Goal: Task Accomplishment & Management: Use online tool/utility

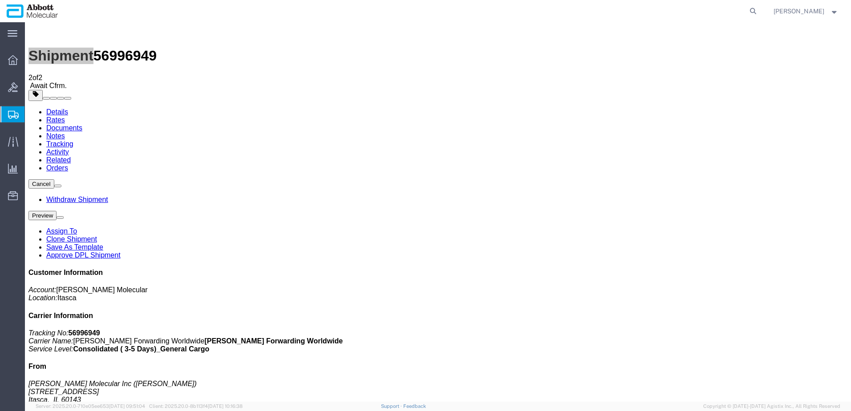
click at [0, 0] on span "Create from Template" at bounding box center [0, 0] width 0 height 0
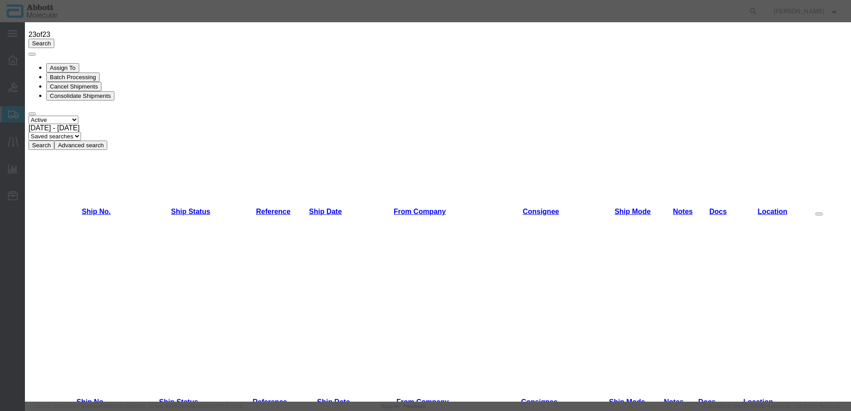
scroll to position [40, 0]
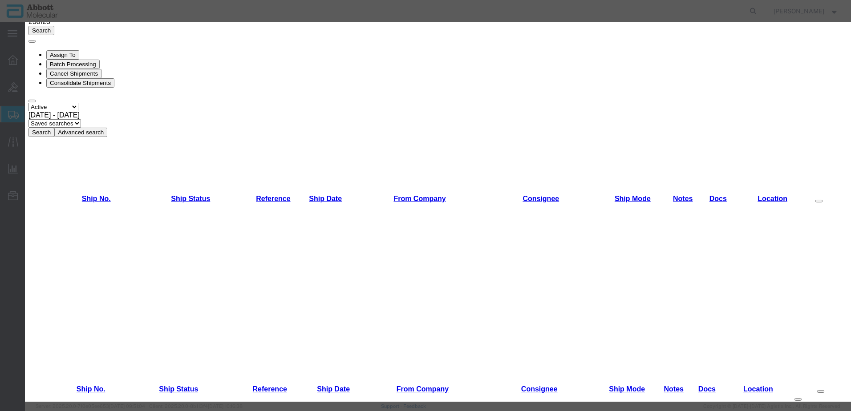
drag, startPoint x: 576, startPoint y: 54, endPoint x: 581, endPoint y: 52, distance: 5.4
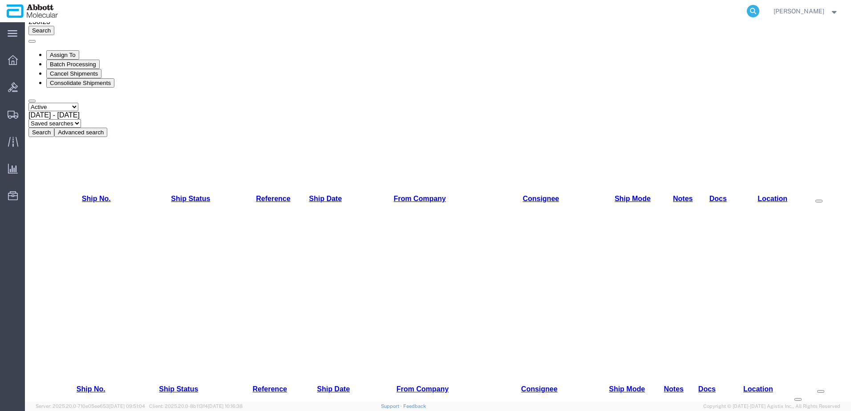
click at [760, 9] on icon at bounding box center [753, 11] width 12 height 12
paste input "56935768"
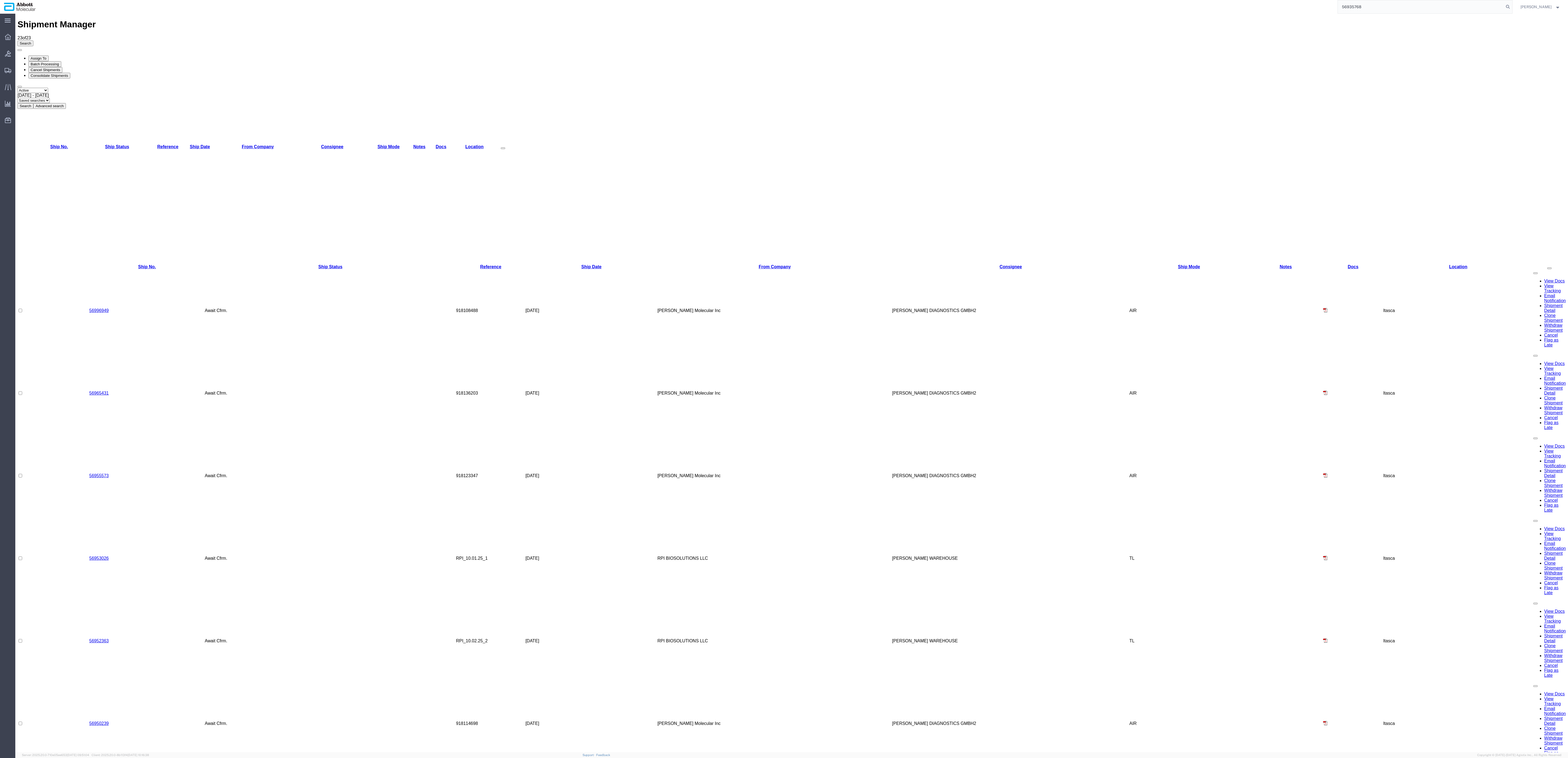
type input "56935768"
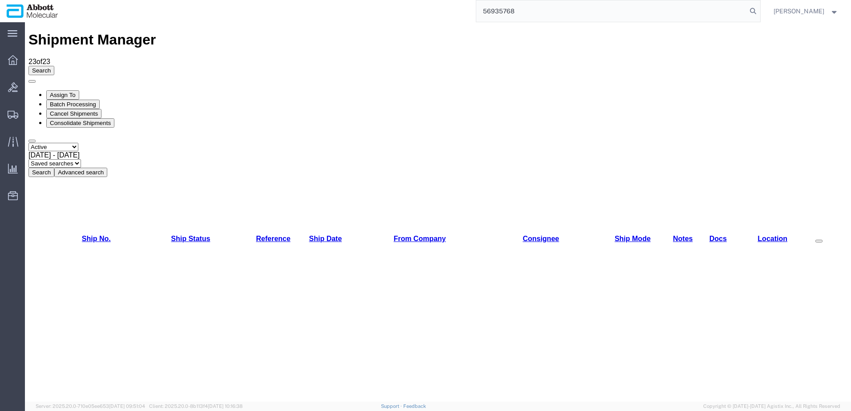
click at [570, 17] on input "56935768" at bounding box center [611, 10] width 271 height 21
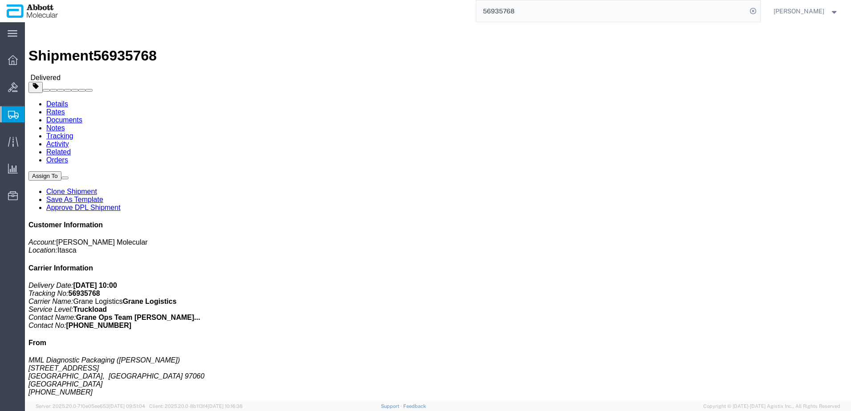
click link "Clone Shipment"
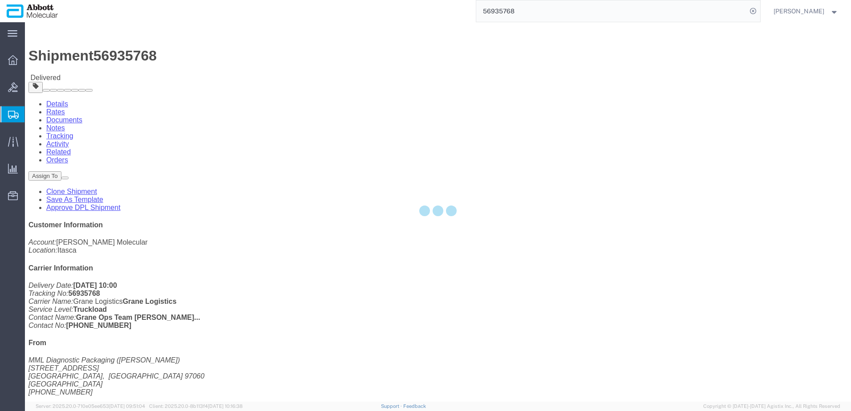
select select "48454"
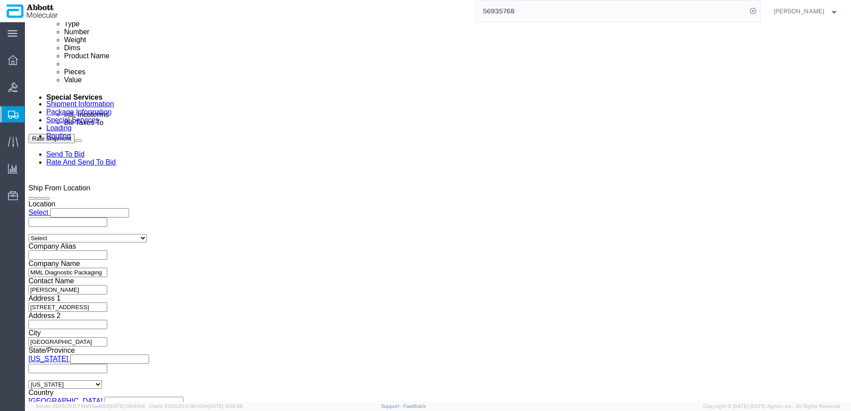
scroll to position [490, 0]
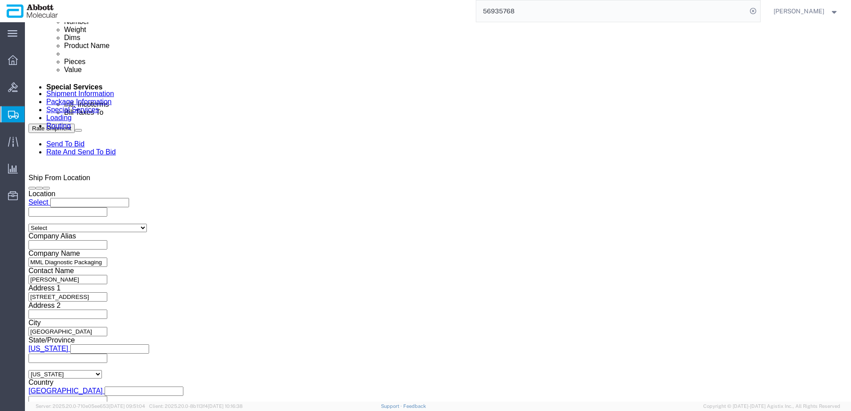
click div "[DATE] 2:14 PM"
drag, startPoint x: 57, startPoint y: 274, endPoint x: 73, endPoint y: 270, distance: 16.6
click input "2:14 PM"
type input "11:00 AM"
click button "Apply"
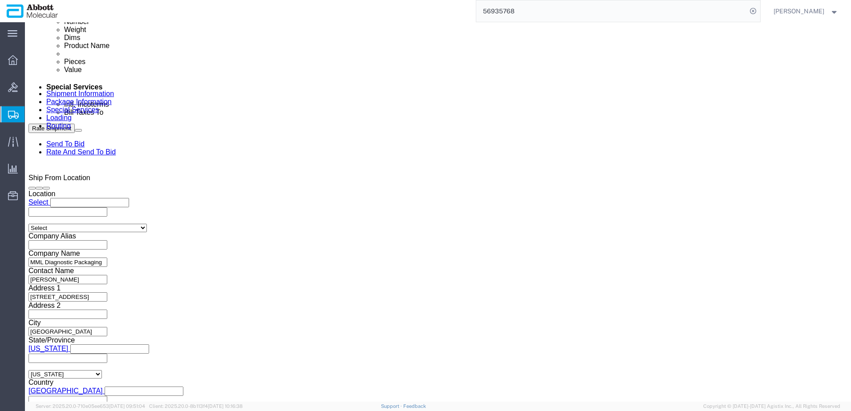
click div "[DATE] 12:00 PM"
type input "3:00 PM"
click button "Apply"
click input "MML_09.25.25_1"
type input "MML_[DATE]"
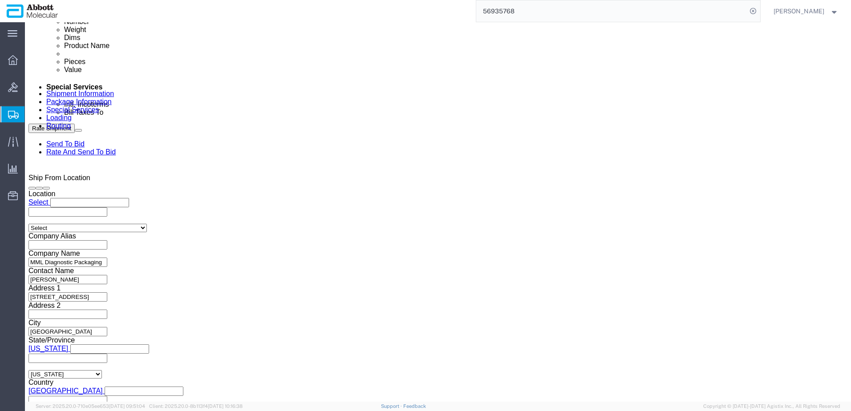
click div "References Add reference"
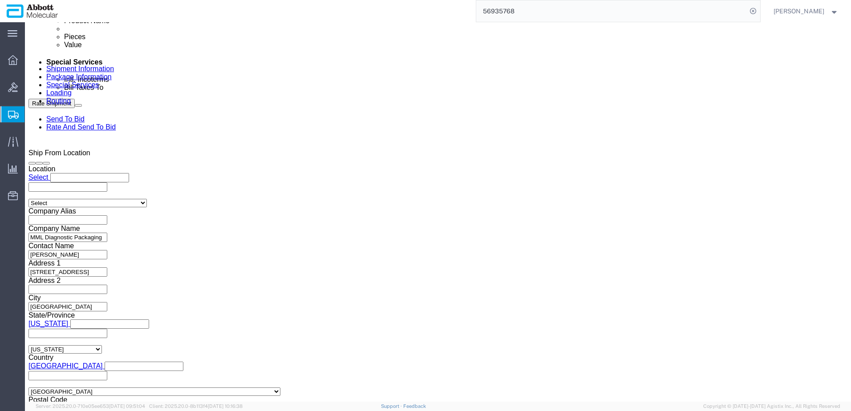
scroll to position [526, 0]
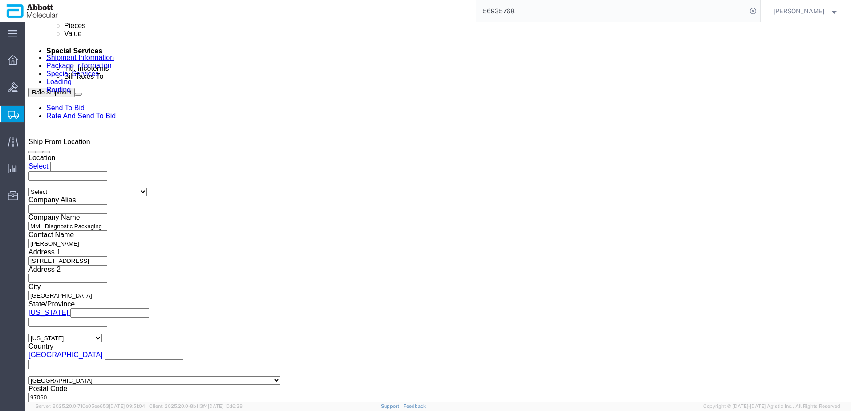
click button "Continue"
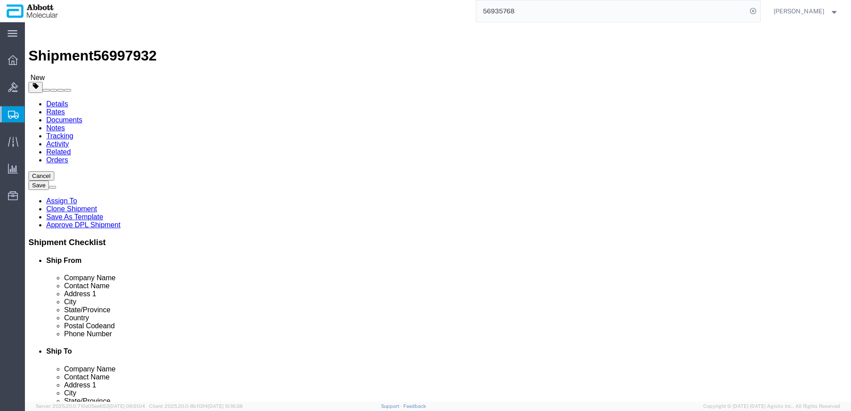
drag, startPoint x: 147, startPoint y: 222, endPoint x: -27, endPoint y: 222, distance: 173.7
click html "Shipment 56997932 New Details Rates Documents Notes Tracking Activity Related O…"
type input "6700"
drag, startPoint x: 23, startPoint y: 9, endPoint x: 127, endPoint y: 14, distance: 104.3
click div "Shipment 56997932 New"
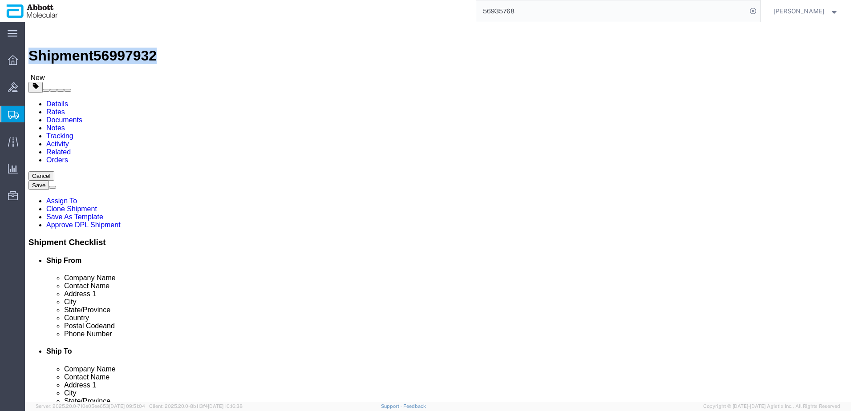
copy h1 "Shipment 56997932"
click button "Rate Shipment"
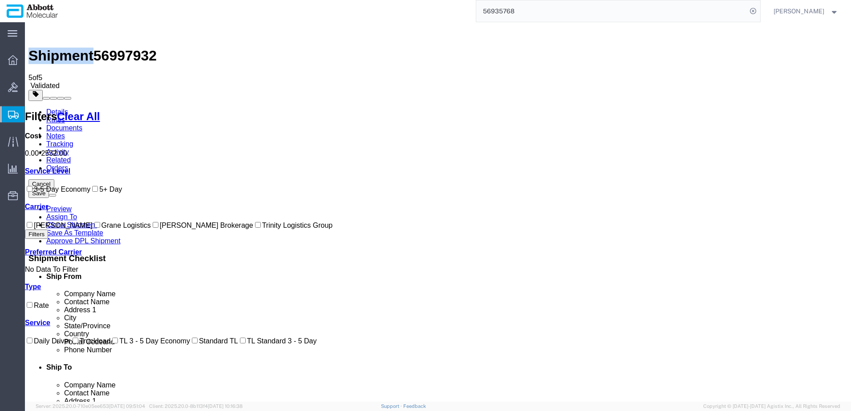
click at [94, 228] on input "Grane Logistics" at bounding box center [97, 225] width 6 height 6
checkbox input "true"
